Goal: Communication & Community: Answer question/provide support

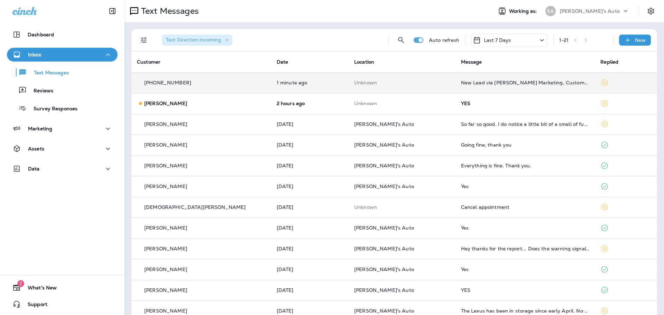
click at [233, 82] on div "[PHONE_NUMBER]" at bounding box center [201, 82] width 129 height 7
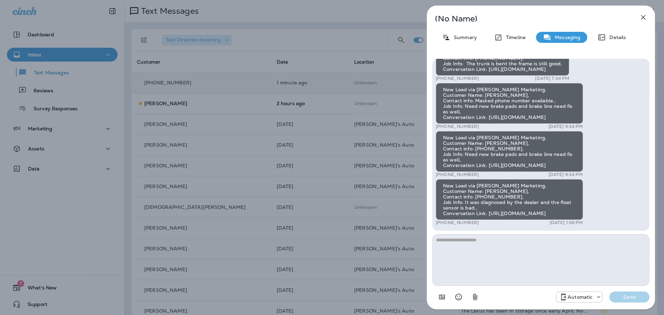
click at [344, 19] on div "(No Name) Summary Timeline Messaging Details New Lead via Merrick Marketing, Cu…" at bounding box center [332, 157] width 664 height 315
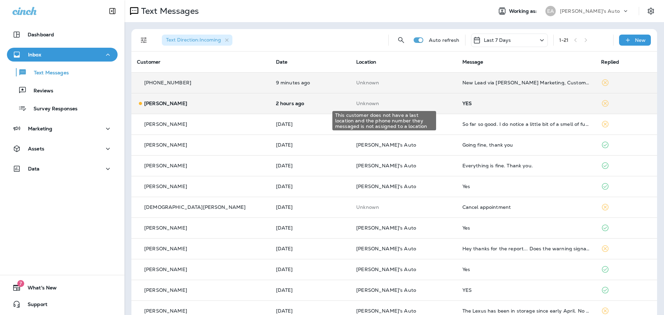
click at [420, 106] on p "Unknown" at bounding box center [403, 104] width 95 height 6
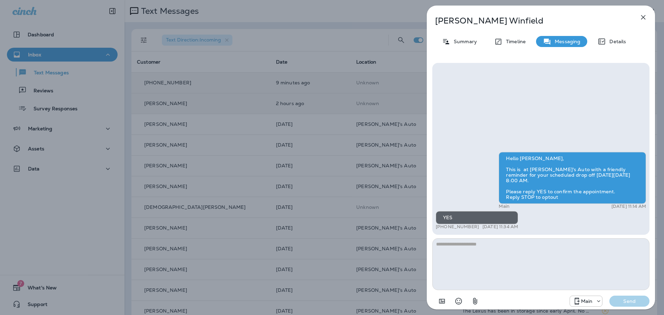
click at [311, 104] on div "David Winfield Summary Timeline Messaging Details Hello David, This is at Evan'…" at bounding box center [332, 157] width 664 height 315
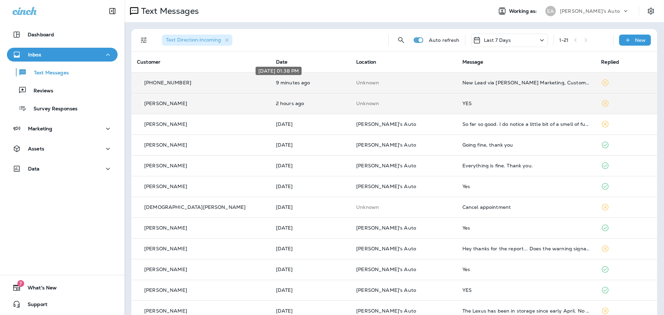
click at [285, 80] on p "9 minutes ago" at bounding box center [311, 83] width 70 height 6
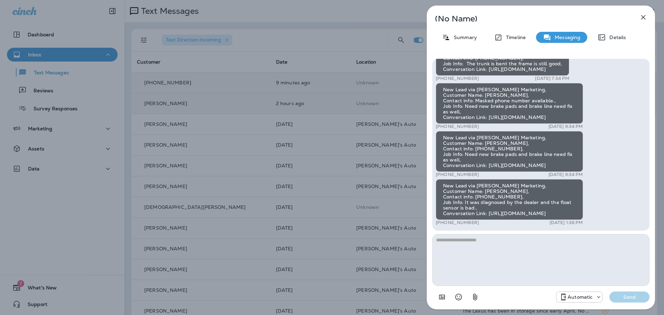
drag, startPoint x: 443, startPoint y: 213, endPoint x: 441, endPoint y: 208, distance: 5.9
click at [441, 208] on div "New Lead via [PERSON_NAME] Marketing, Customer Name: [PERSON_NAME], Contact inf…" at bounding box center [509, 199] width 147 height 41
copy div "https://app.nicheandleads.com/api/u/ykMRA1GF6VoCJ_1cBUIW-Q"
click at [352, 146] on div "(No Name) Summary Timeline Messaging Details New Lead via Merrick Marketing, Cu…" at bounding box center [332, 157] width 664 height 315
